Goal: Navigation & Orientation: Go to known website

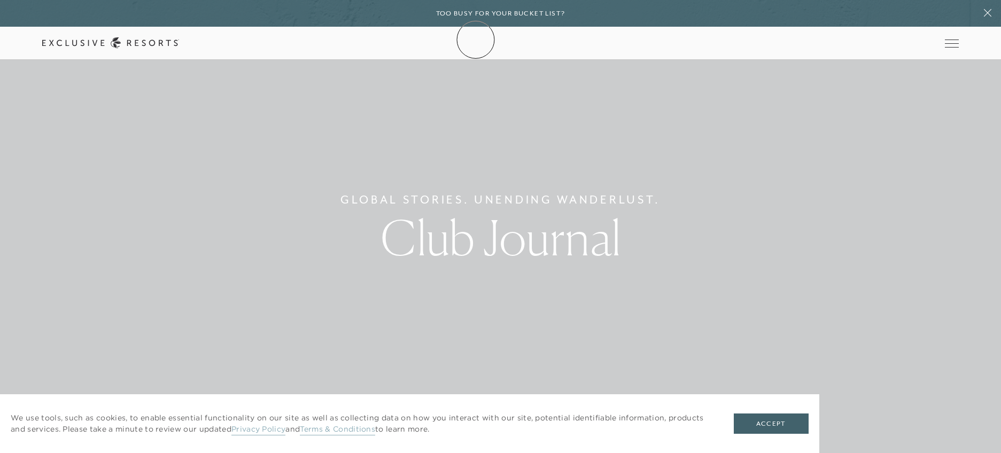
click at [179, 40] on icon at bounding box center [110, 42] width 137 height 11
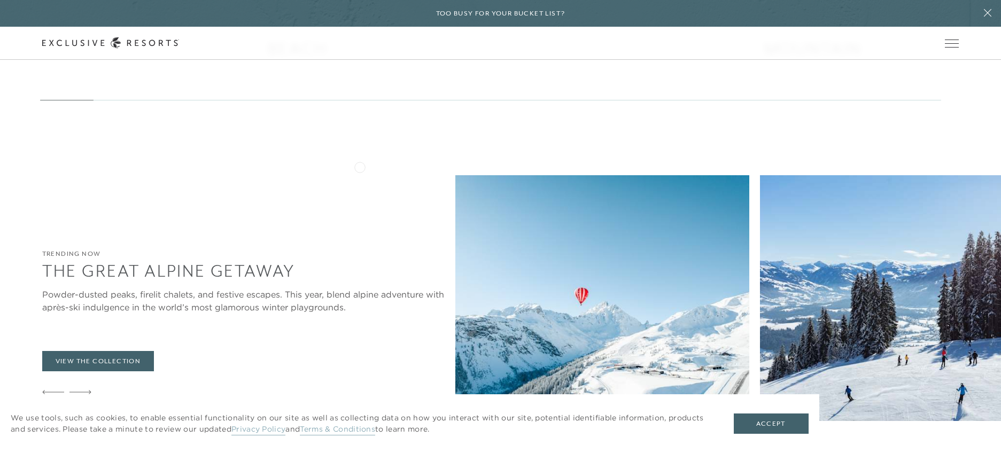
scroll to position [2090, 0]
